Goal: Information Seeking & Learning: Check status

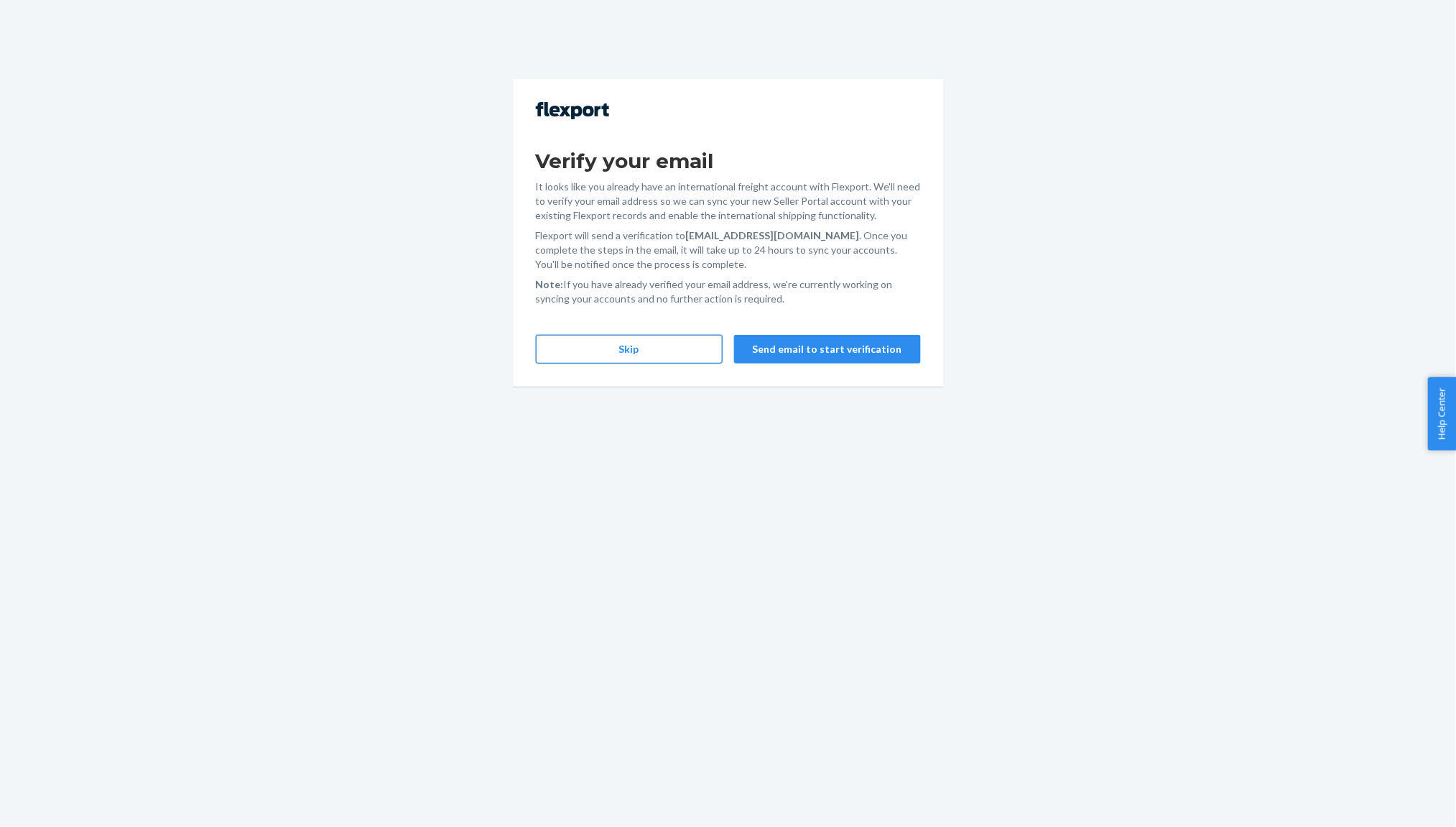
click at [651, 346] on button "Skip" at bounding box center [629, 349] width 187 height 29
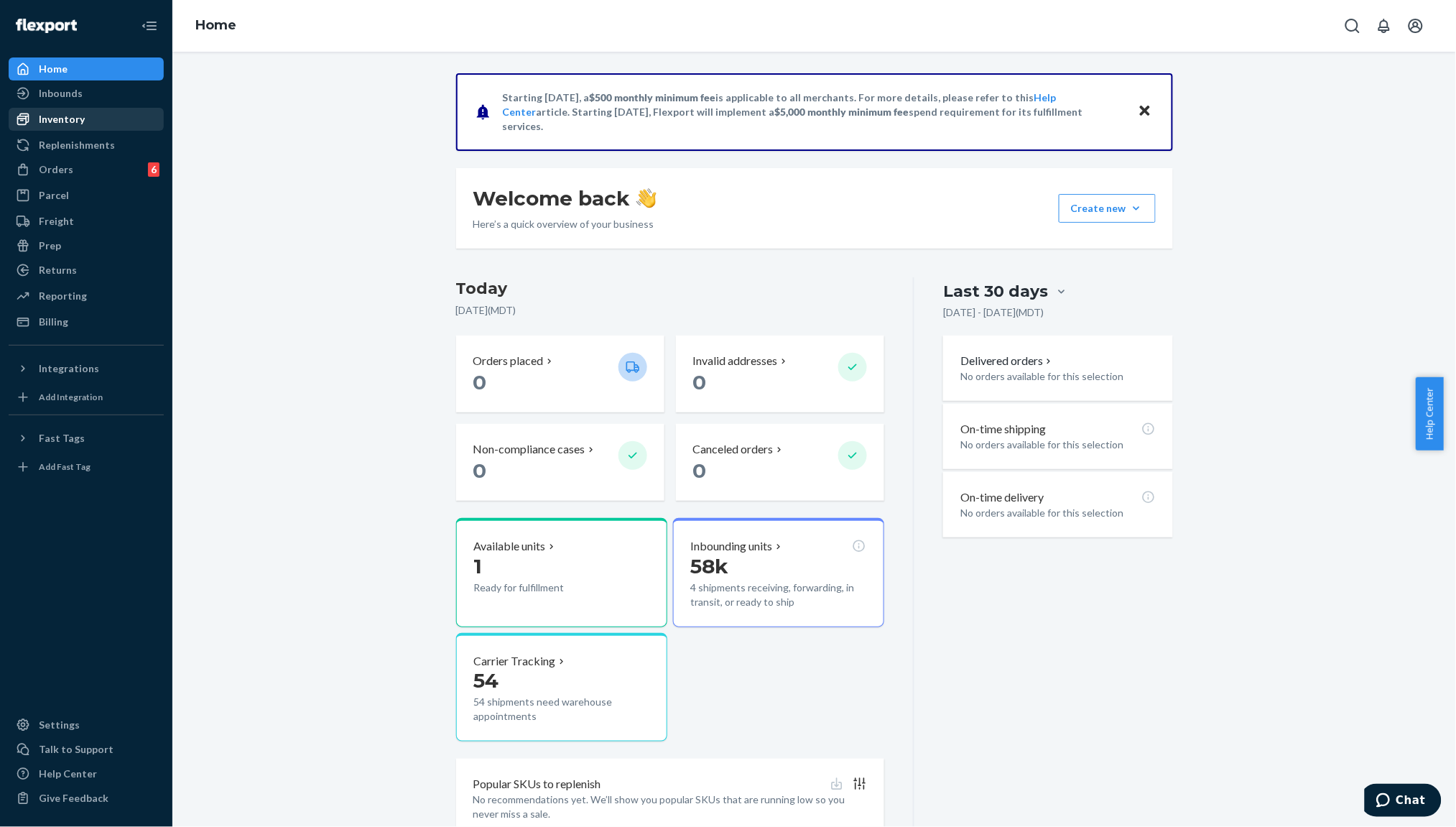
click at [70, 121] on div "Inventory" at bounding box center [62, 119] width 46 height 14
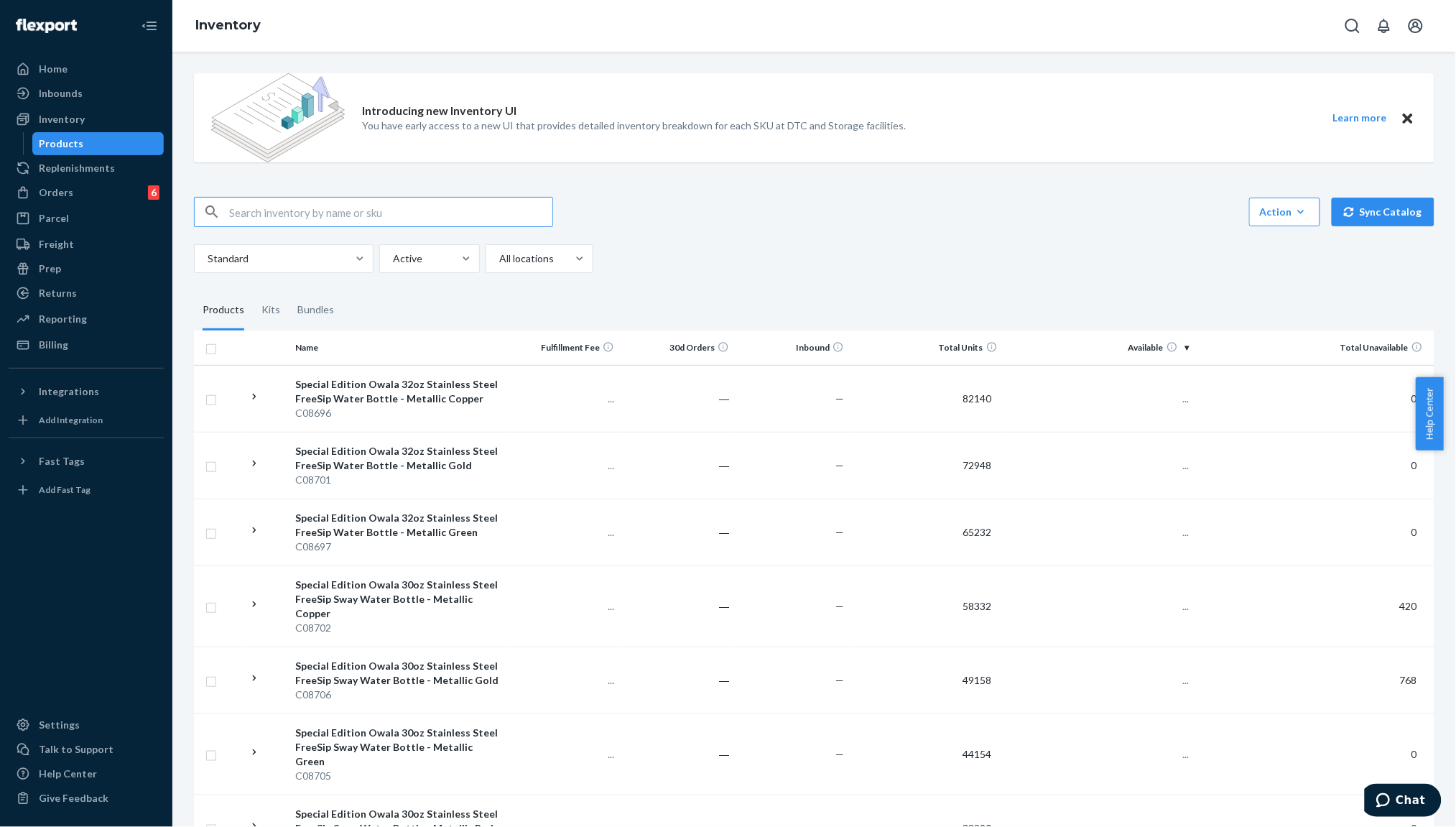
click at [341, 205] on input "text" at bounding box center [390, 212] width 323 height 29
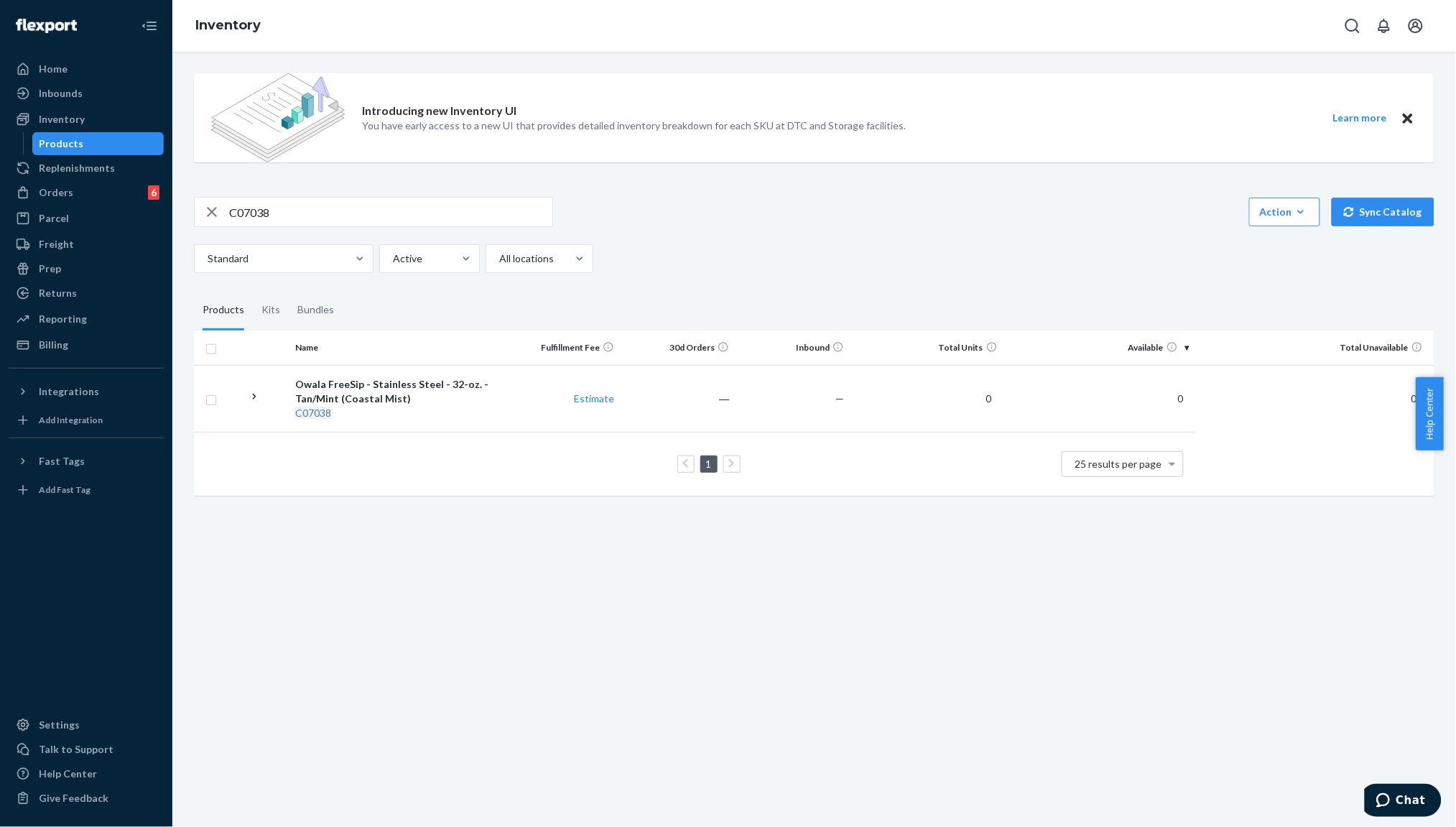
click at [391, 216] on input "C07038" at bounding box center [390, 212] width 323 height 29
click at [390, 216] on input "C07038" at bounding box center [390, 212] width 323 height 29
paste input "883"
click at [314, 212] on input "C07883" at bounding box center [390, 212] width 323 height 29
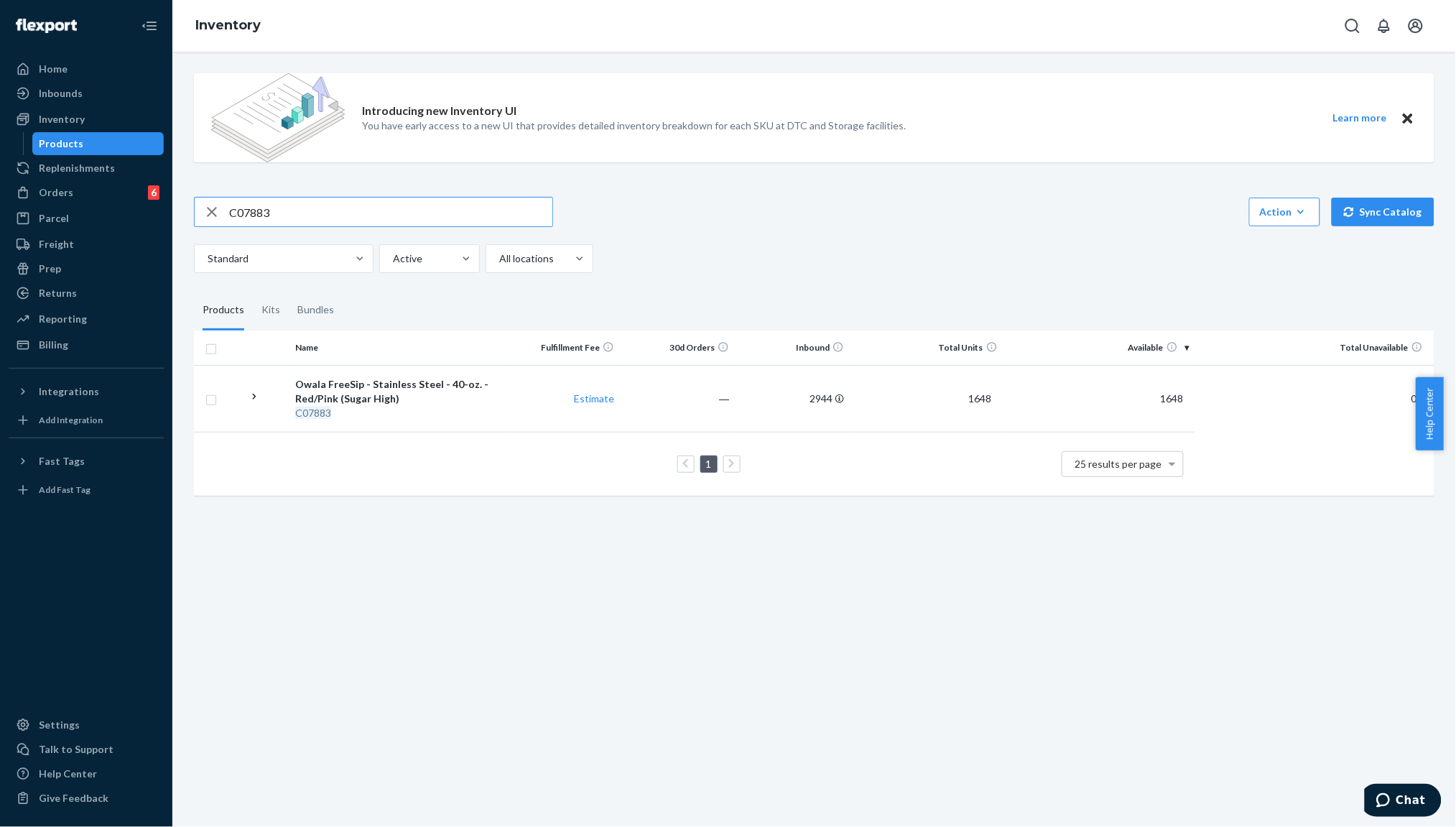
paste input "984"
click at [334, 211] on input "C07984" at bounding box center [390, 212] width 323 height 29
paste input "6898"
click at [319, 212] on input "C06898" at bounding box center [390, 212] width 323 height 29
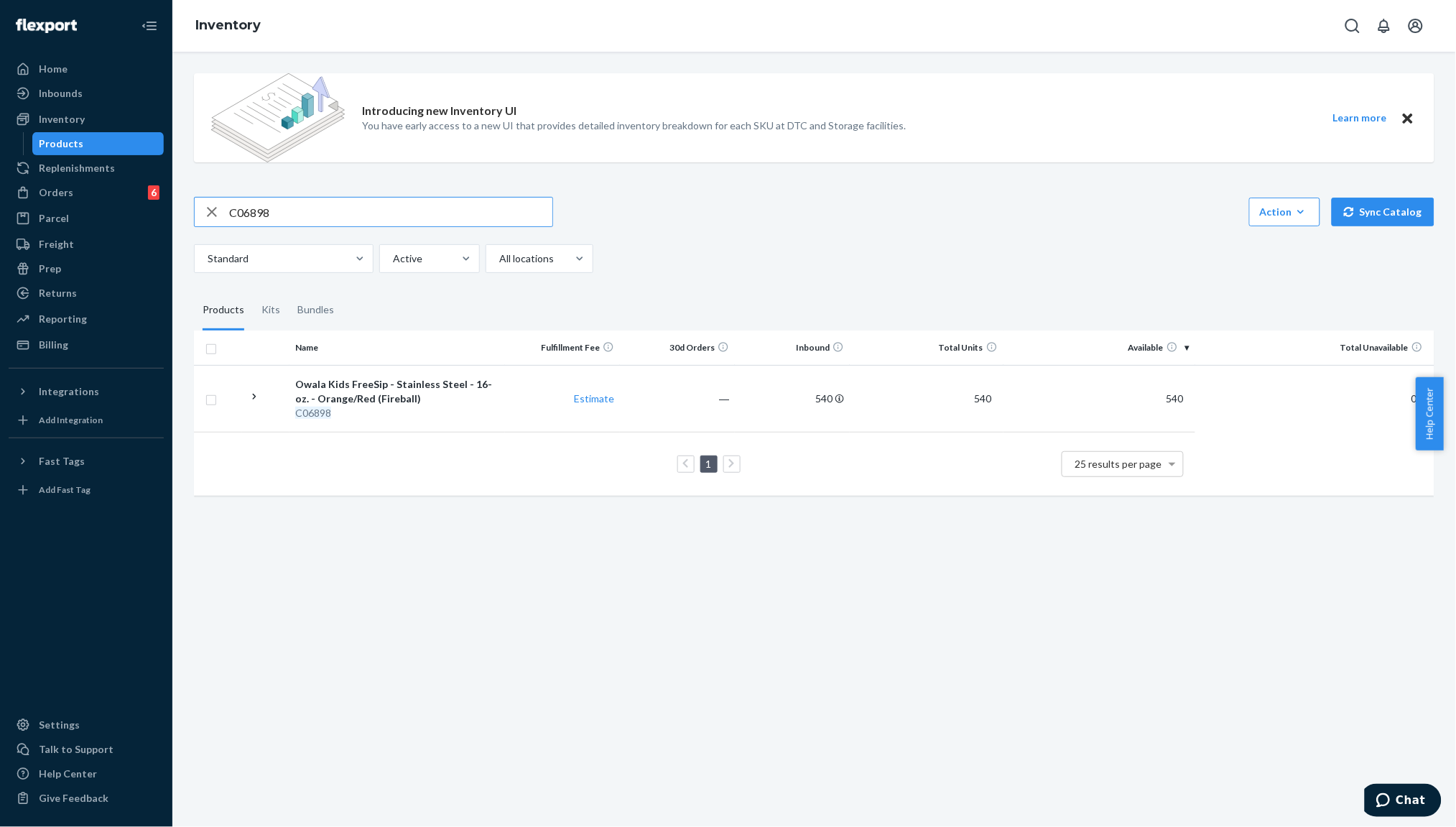
click at [323, 216] on input "C06898" at bounding box center [390, 212] width 323 height 29
click at [323, 219] on input "C06898" at bounding box center [390, 212] width 323 height 29
paste input "773"
click at [334, 208] on input "C07738" at bounding box center [390, 212] width 323 height 29
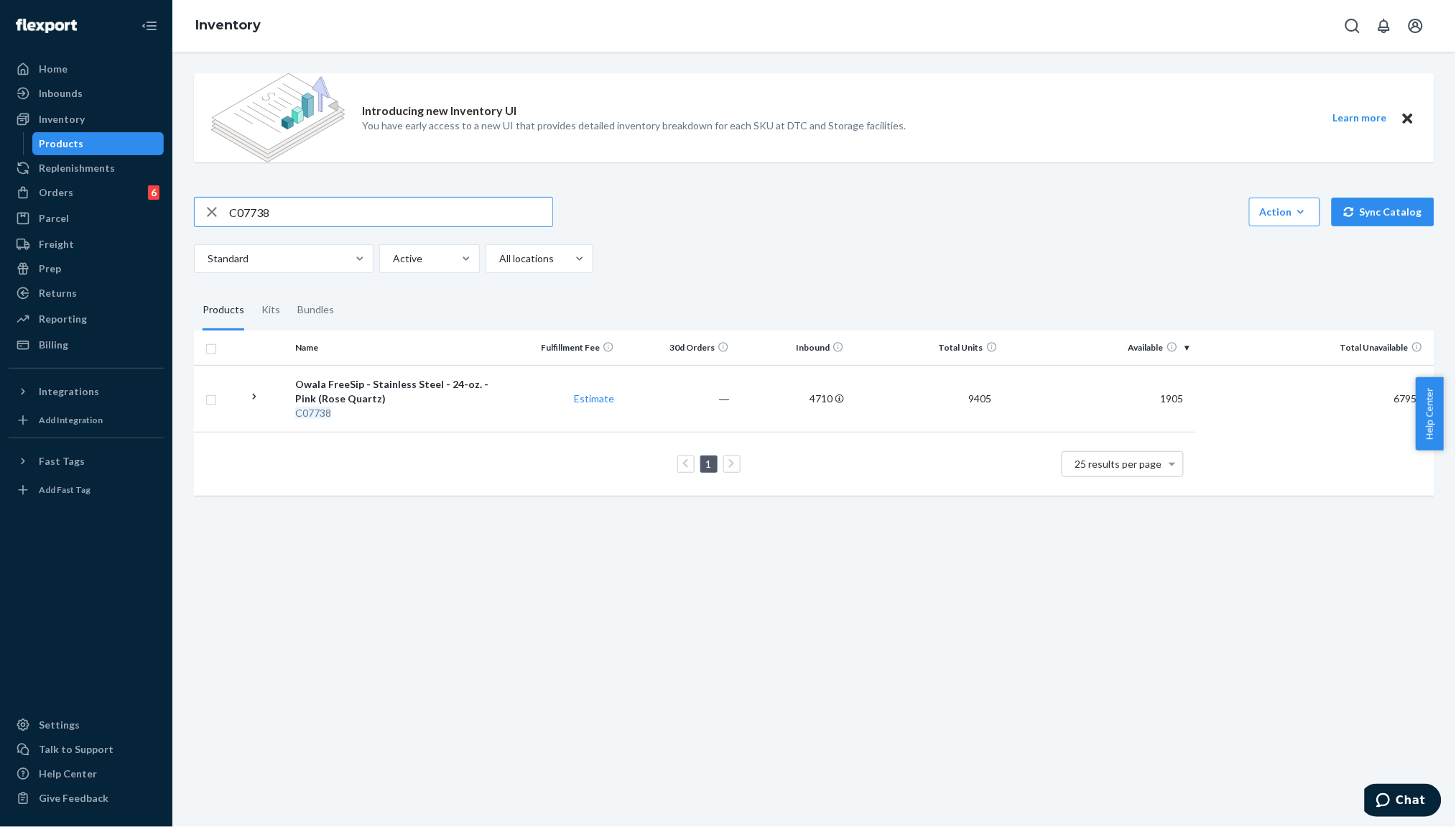
click at [334, 208] on input "C07738" at bounding box center [390, 212] width 323 height 29
paste input "984"
click at [370, 211] on input "C07984" at bounding box center [390, 212] width 323 height 29
paste input "8191"
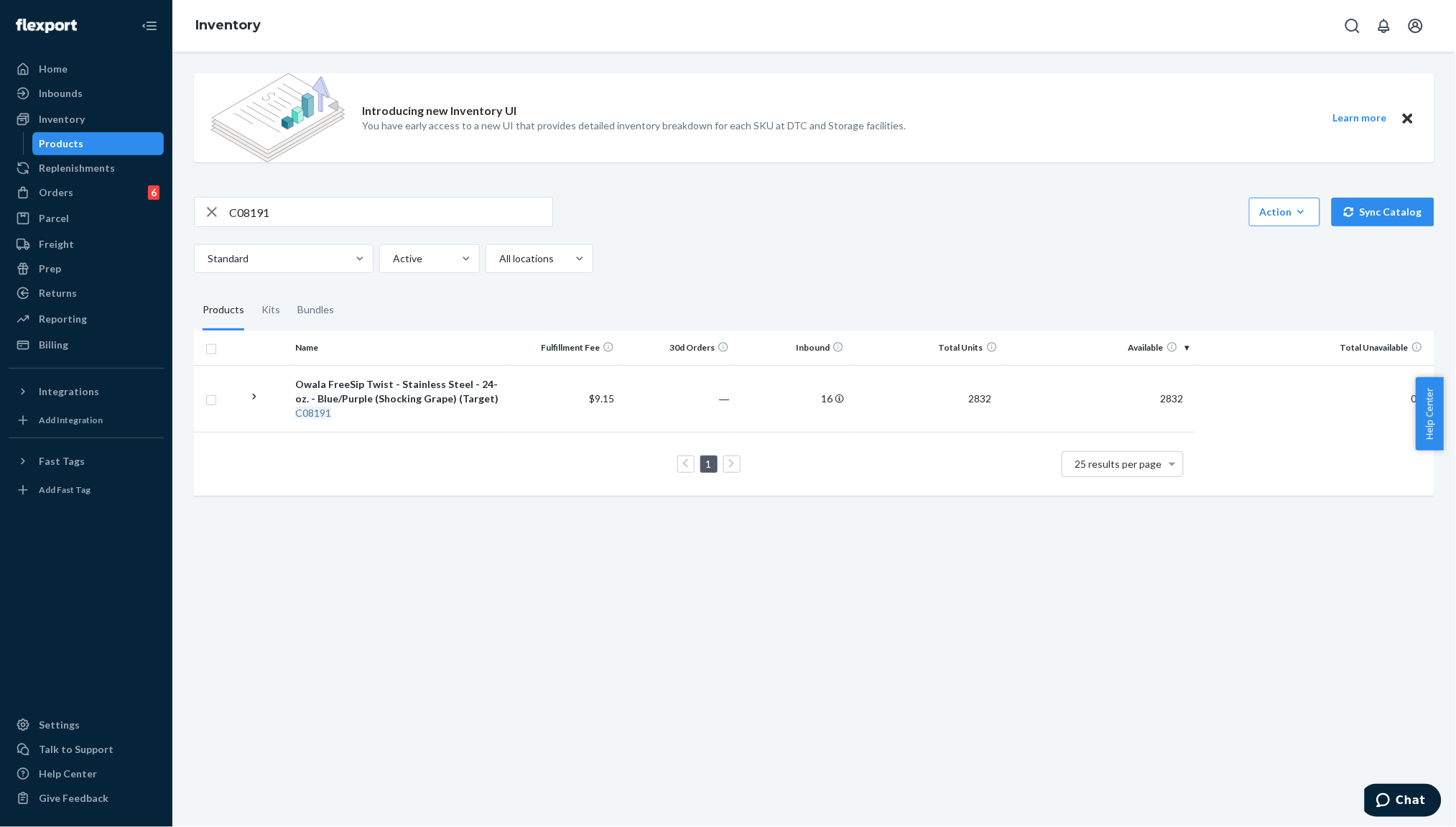
click at [326, 214] on input "C08191" at bounding box center [390, 212] width 323 height 29
paste input "377"
click at [342, 205] on input "C03771" at bounding box center [390, 212] width 323 height 29
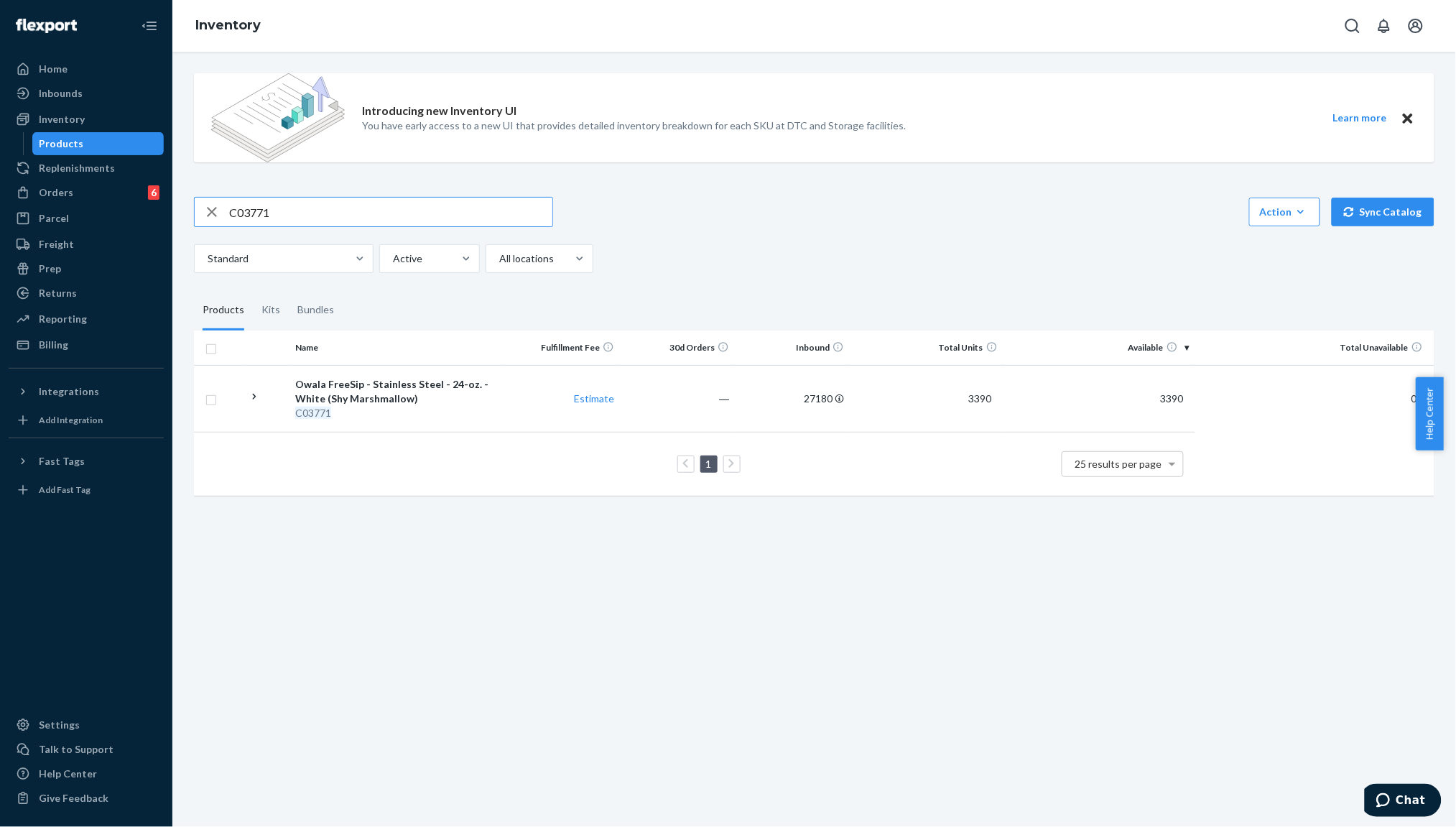
paste input "7538"
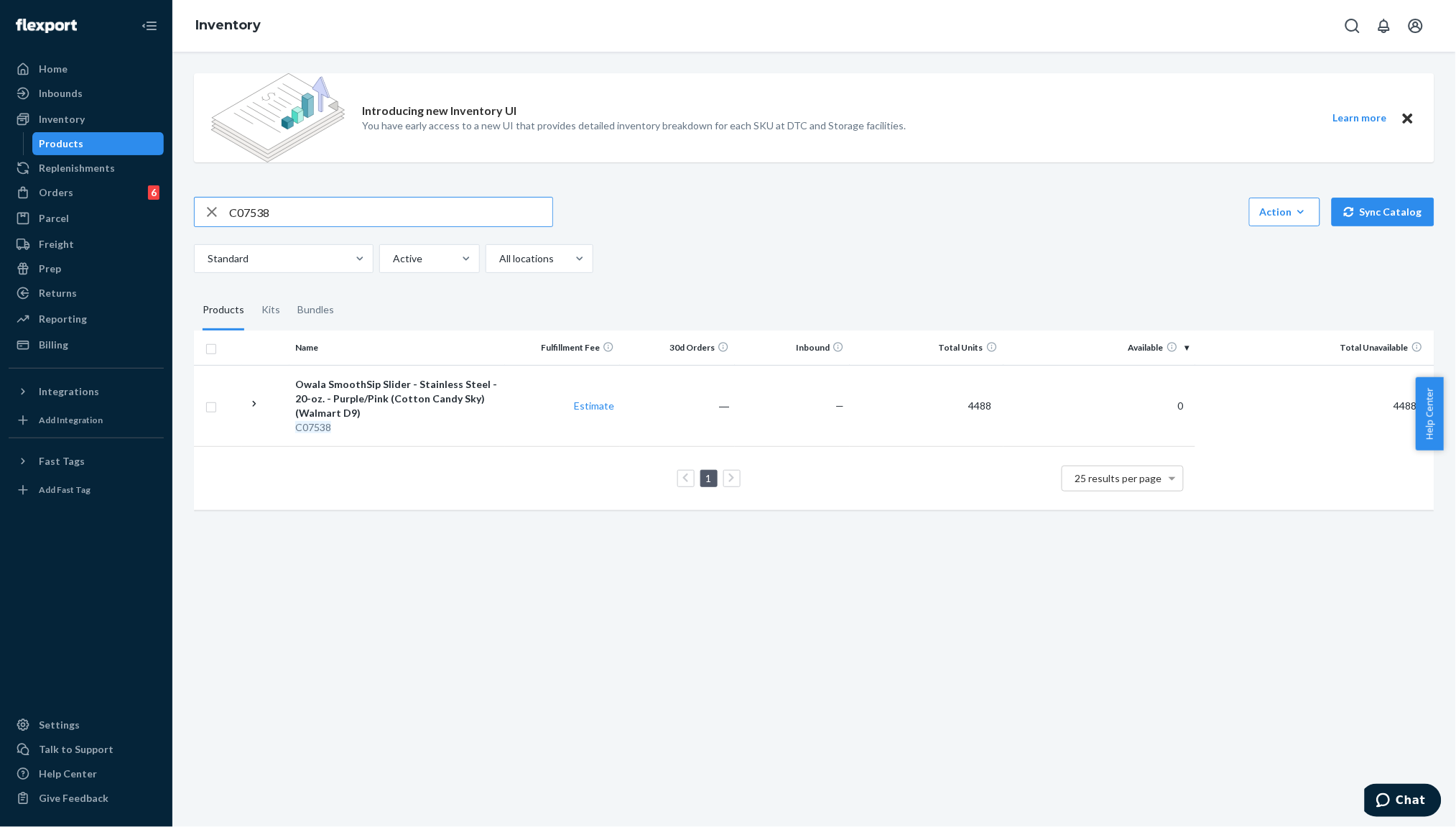
click at [385, 216] on input "C07538" at bounding box center [390, 212] width 323 height 29
click at [388, 214] on input "C07538" at bounding box center [390, 212] width 323 height 29
paste input "8192"
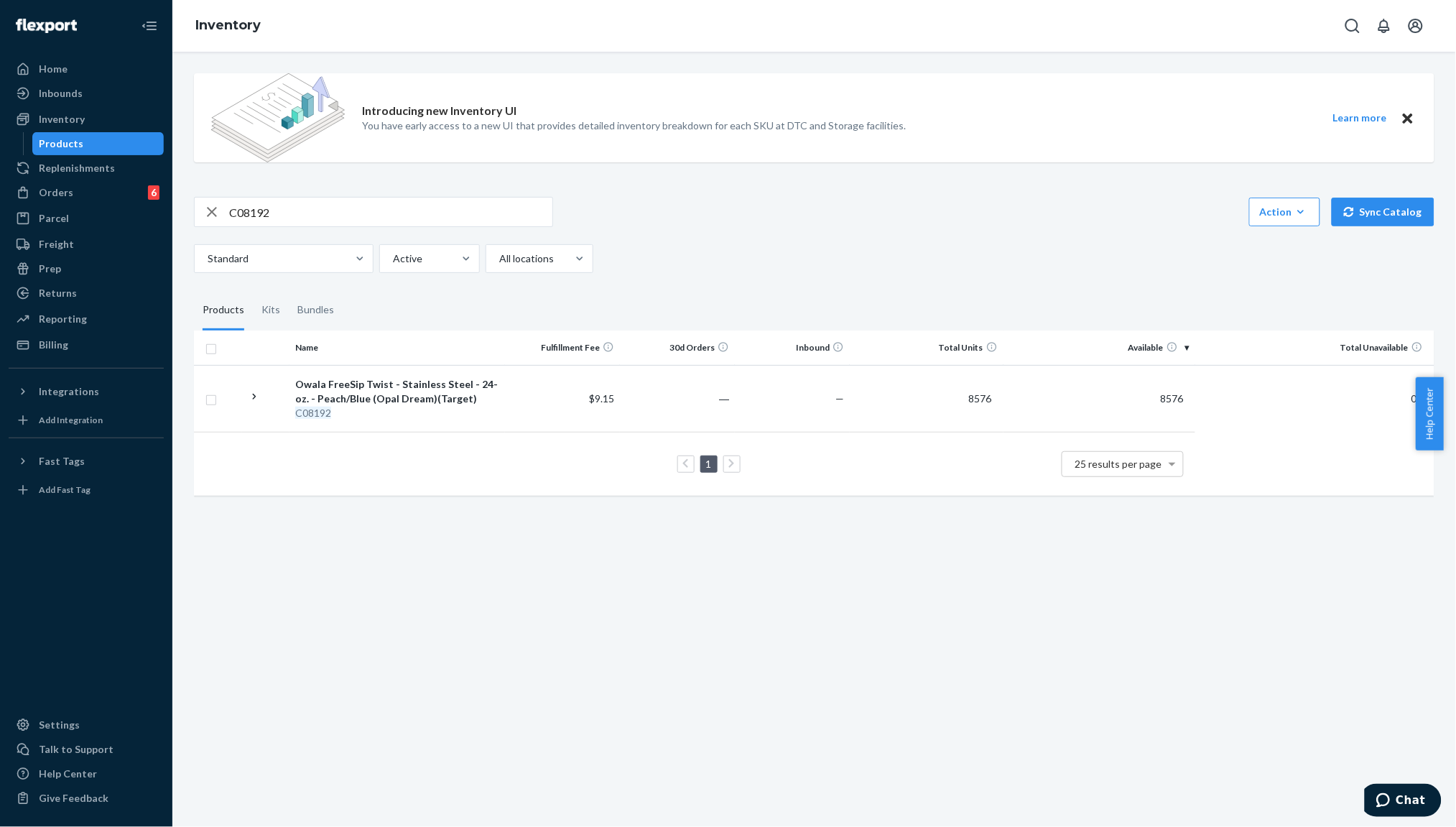
click at [399, 227] on div "C08192" at bounding box center [374, 212] width 359 height 30
click at [349, 221] on input "C08192" at bounding box center [390, 212] width 323 height 29
click at [348, 221] on input "C08192" at bounding box center [390, 212] width 323 height 29
paste input "7738"
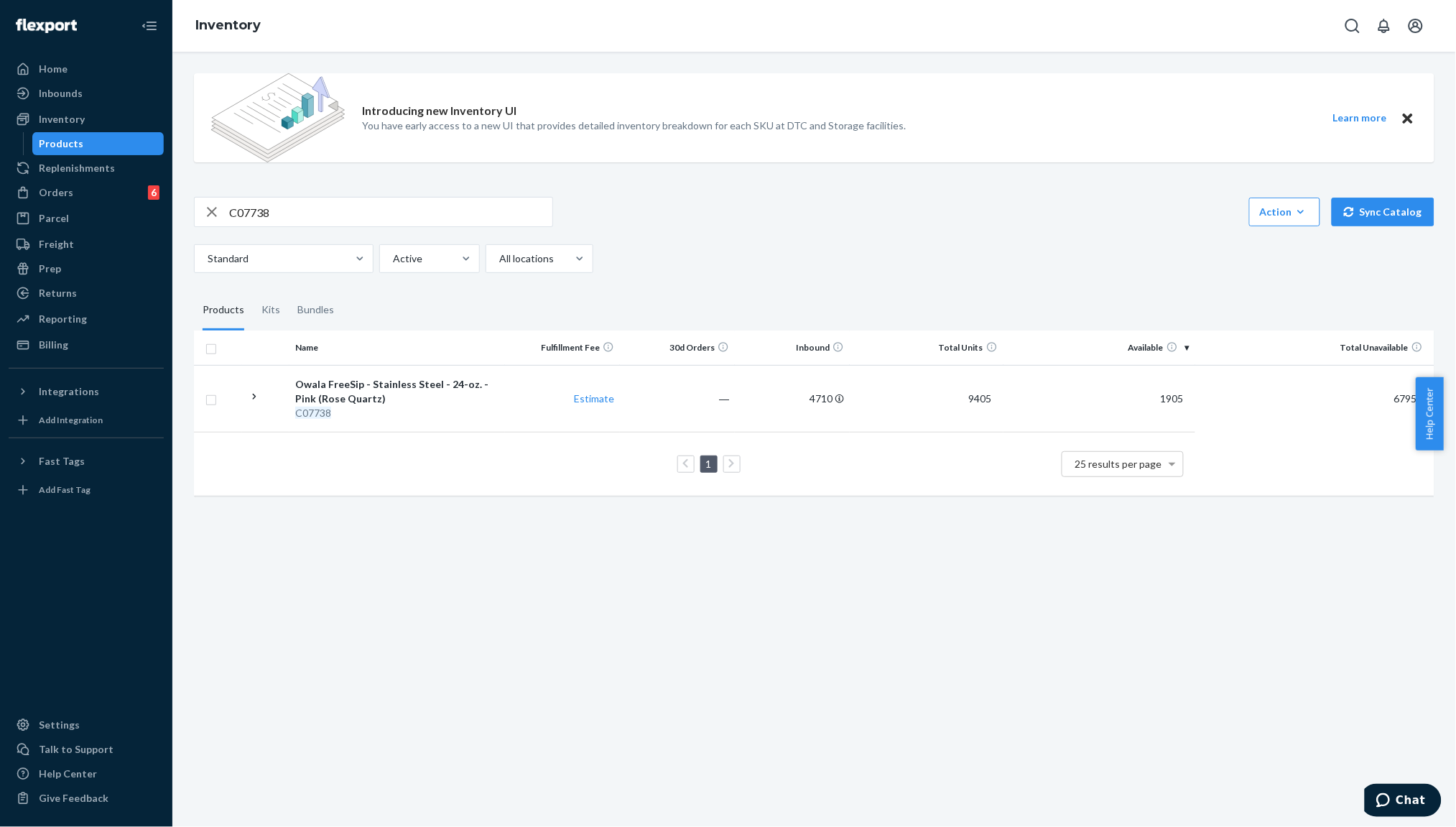
click at [313, 216] on input "C07738" at bounding box center [390, 212] width 323 height 29
paste input "8231"
type input "C08231"
click at [338, 204] on input "C08231" at bounding box center [390, 212] width 323 height 29
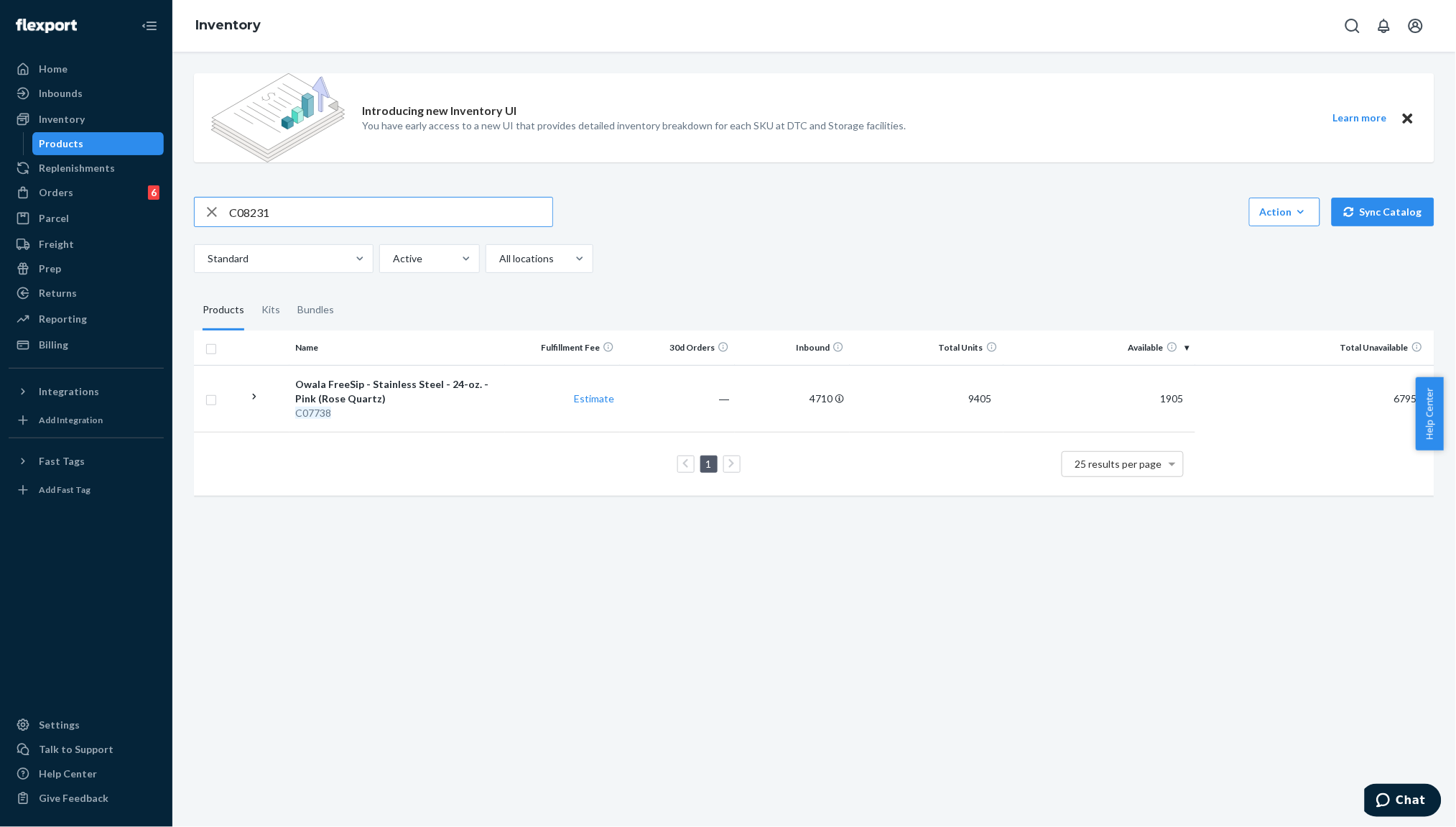
click at [338, 204] on input "C08231" at bounding box center [390, 212] width 323 height 29
